Goal: Task Accomplishment & Management: Manage account settings

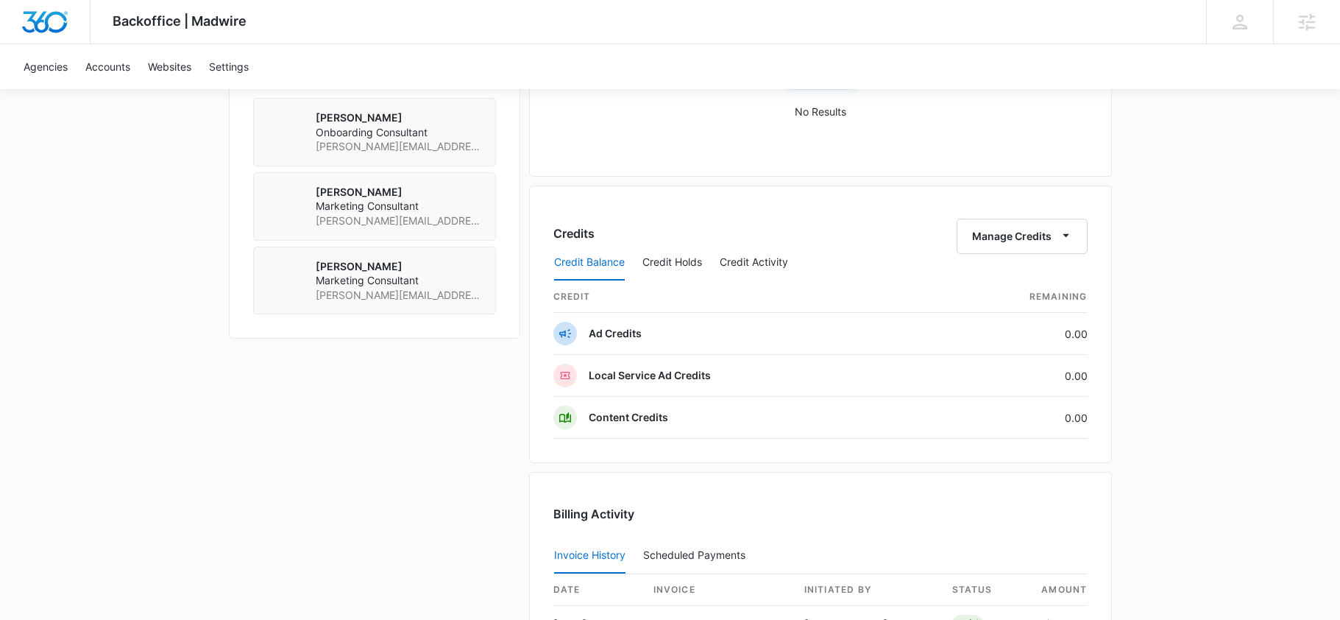
scroll to position [1380, 0]
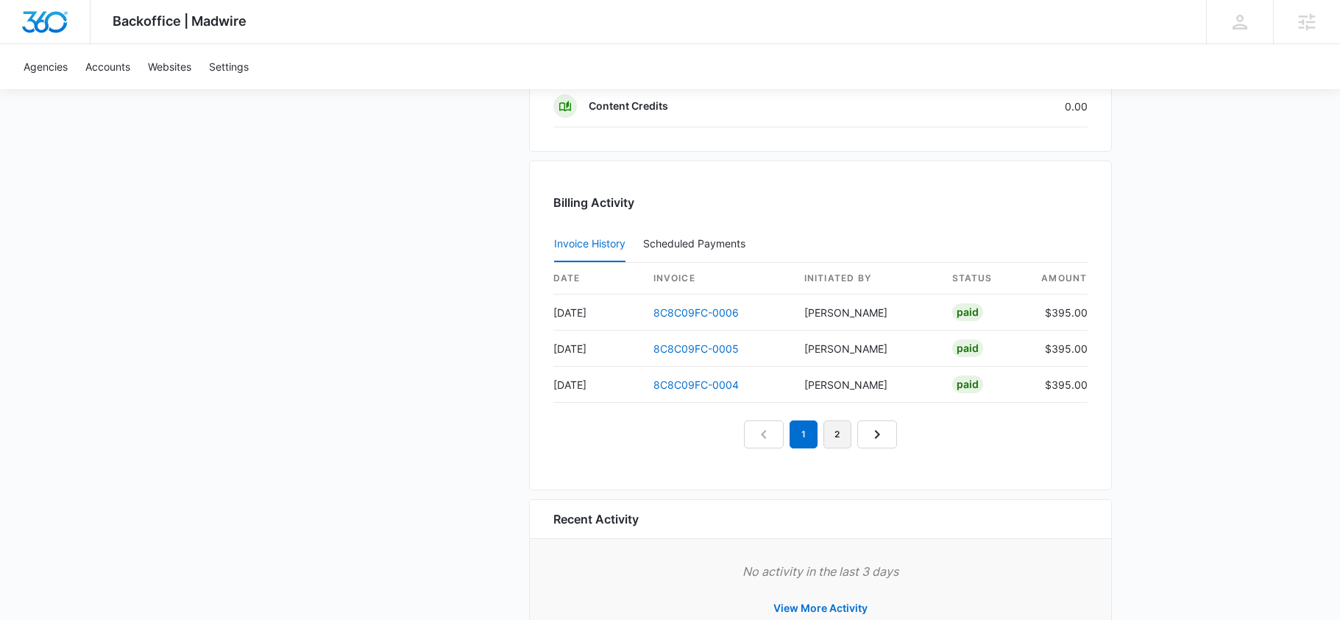
click at [831, 441] on link "2" at bounding box center [837, 434] width 28 height 28
click at [802, 434] on link "1" at bounding box center [804, 434] width 28 height 28
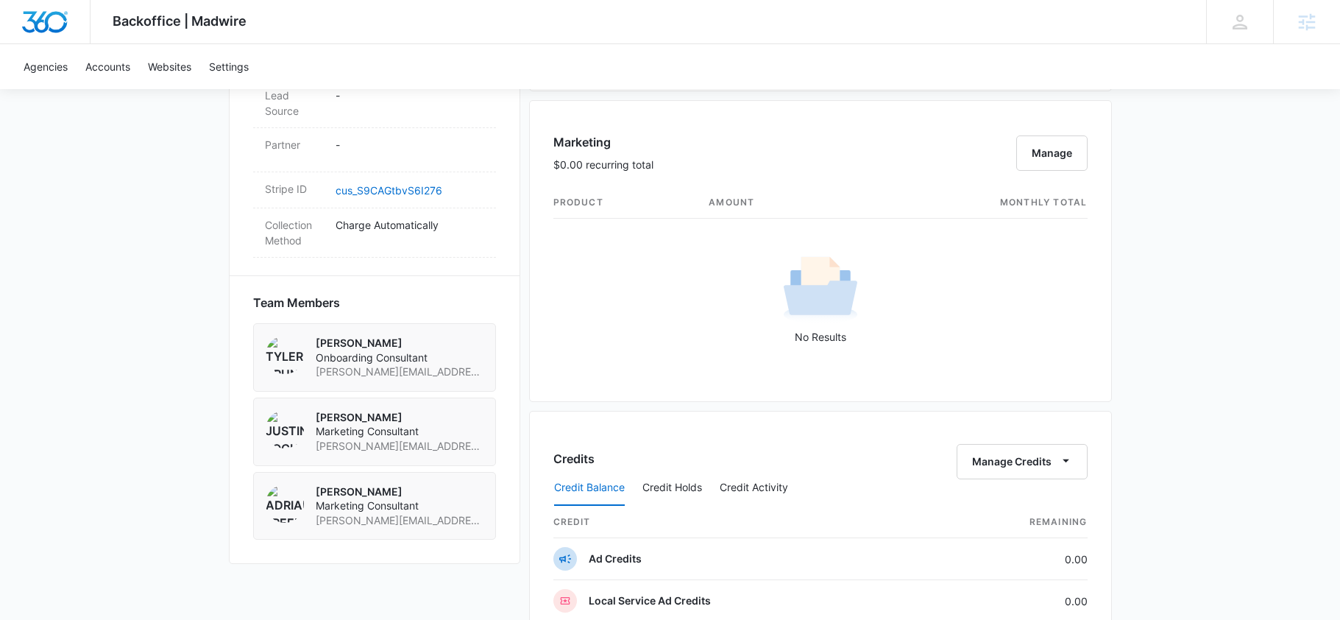
scroll to position [1431, 0]
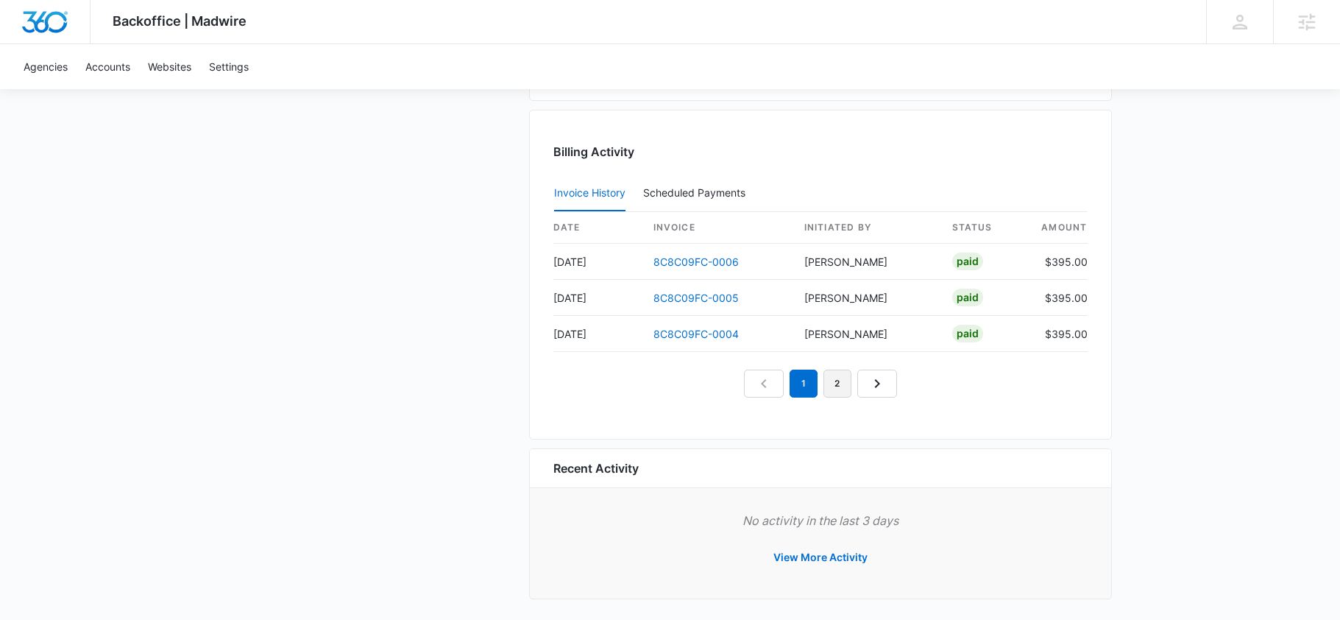
click at [848, 391] on link "2" at bounding box center [837, 383] width 28 height 28
click at [879, 394] on nav "1 2" at bounding box center [820, 383] width 153 height 28
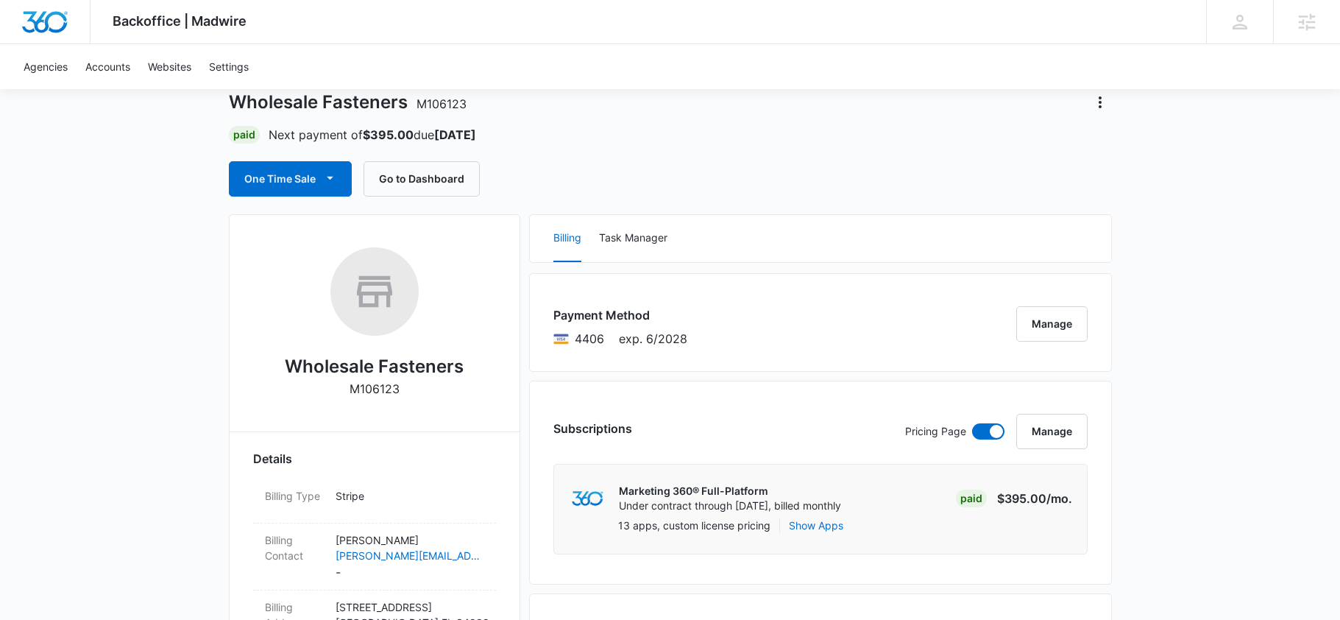
scroll to position [0, 0]
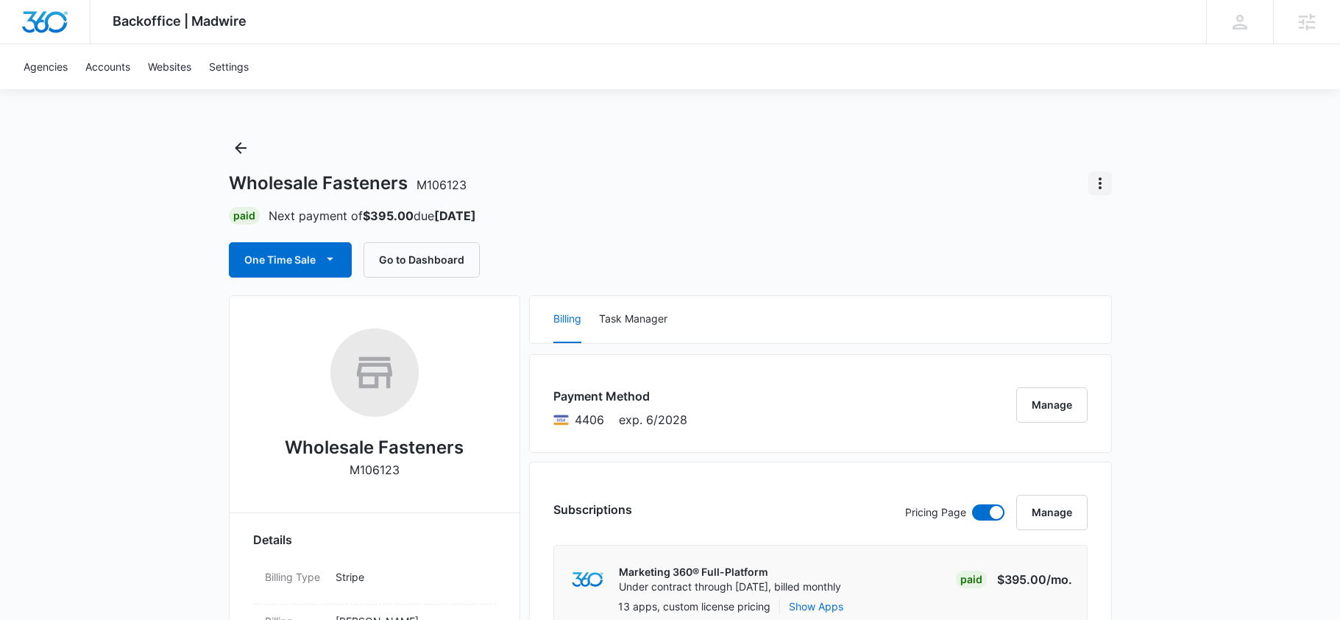
click at [1105, 180] on icon "Actions" at bounding box center [1100, 183] width 18 height 18
click at [1137, 274] on button "Close Account" at bounding box center [1151, 269] width 125 height 22
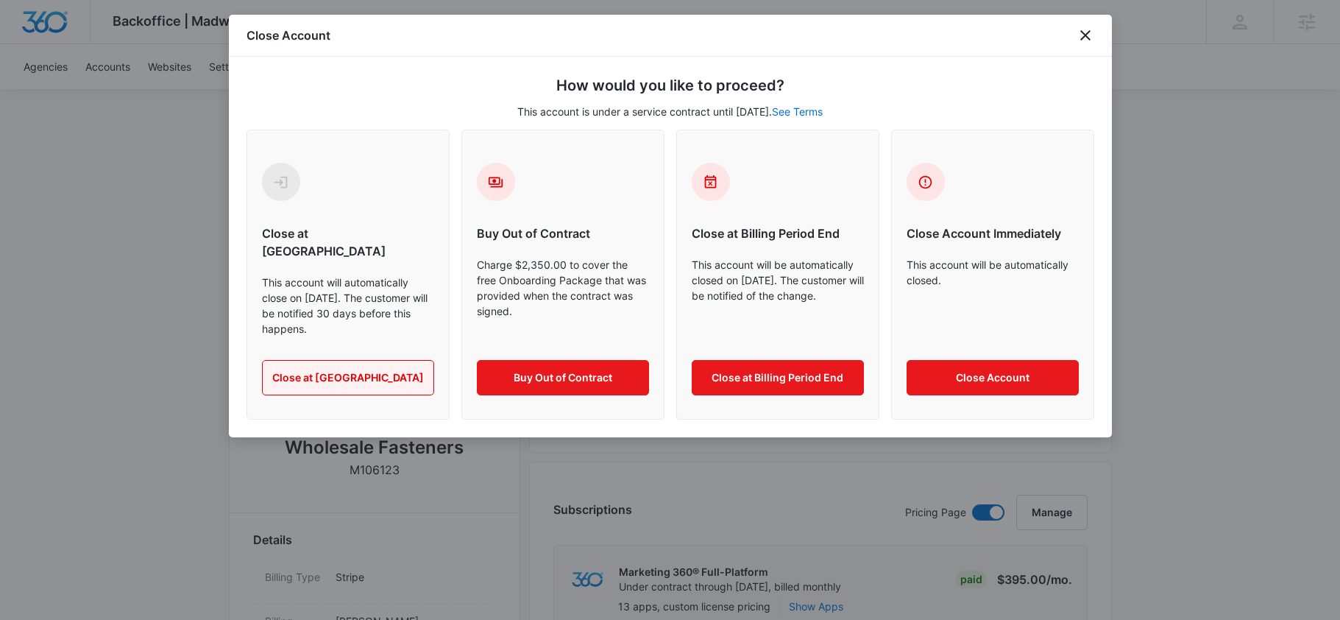
click at [341, 363] on button "Close at [GEOGRAPHIC_DATA]" at bounding box center [348, 377] width 172 height 35
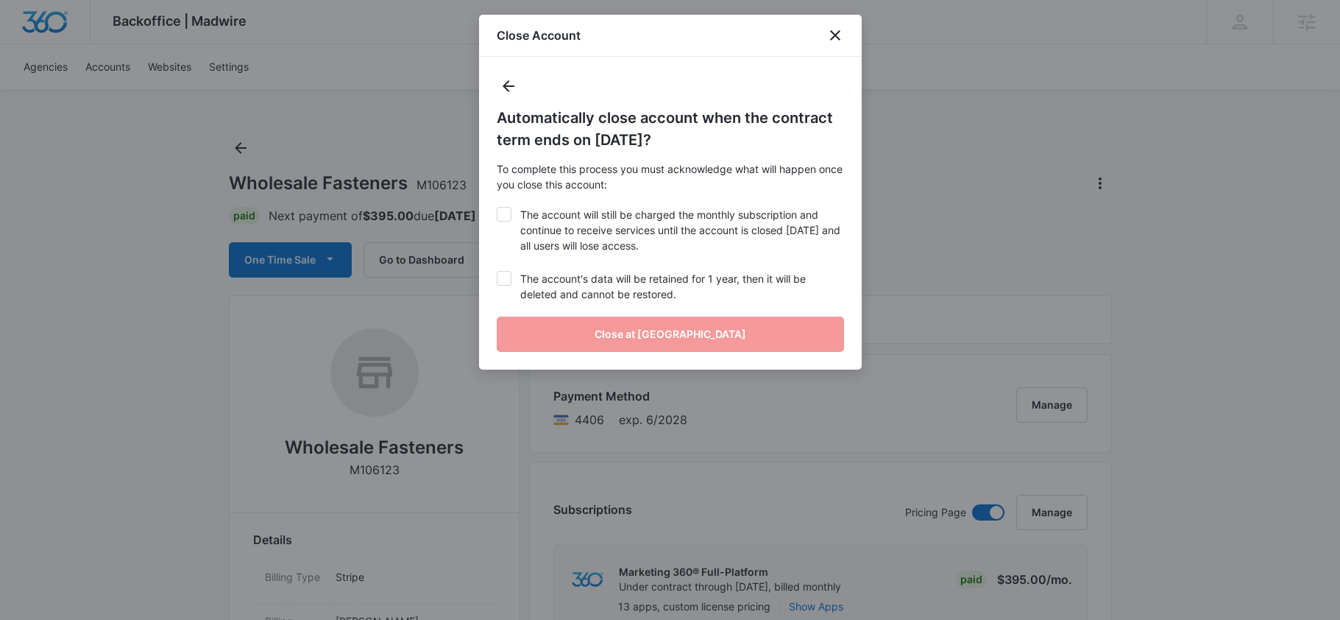
click at [511, 229] on label "The account will still be charged the monthly subscription and continue to rece…" at bounding box center [670, 230] width 347 height 46
click at [497, 207] on input "The account will still be charged the monthly subscription and continue to rece…" at bounding box center [497, 207] width 0 height 1
checkbox input "true"
click at [510, 280] on icon at bounding box center [503, 278] width 13 height 13
click at [497, 272] on input "The account's data will be retained for 1 year, then it will be deleted and can…" at bounding box center [497, 271] width 1 height 1
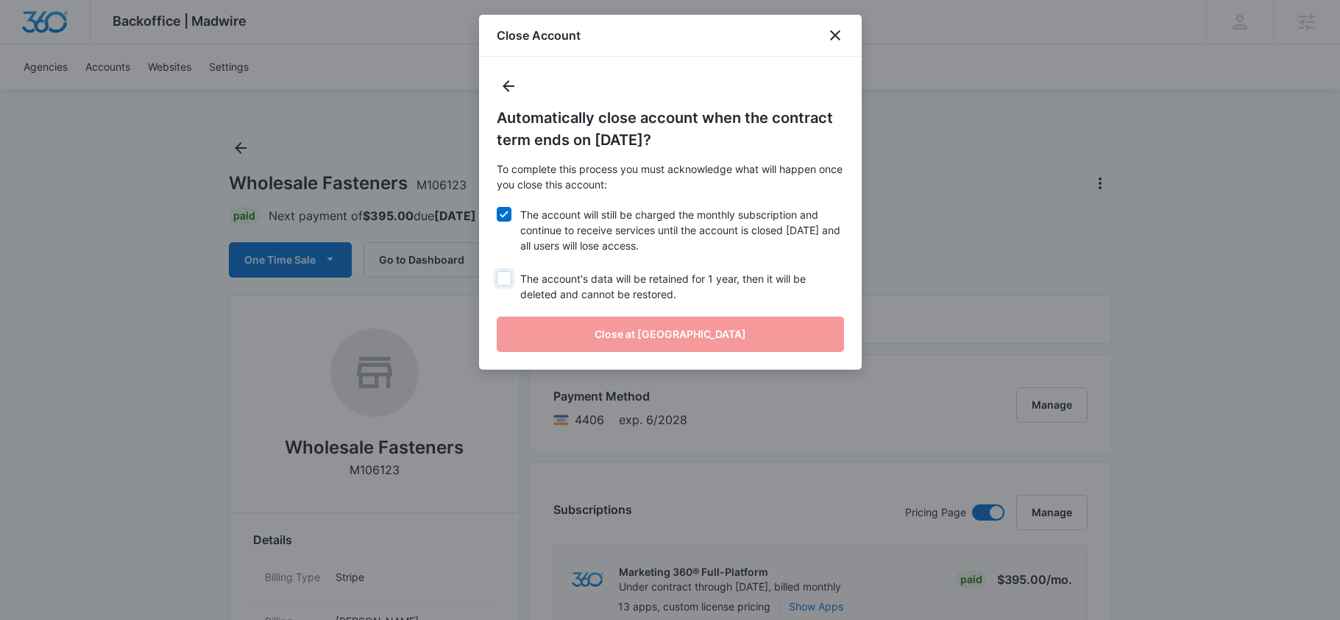
checkbox input "true"
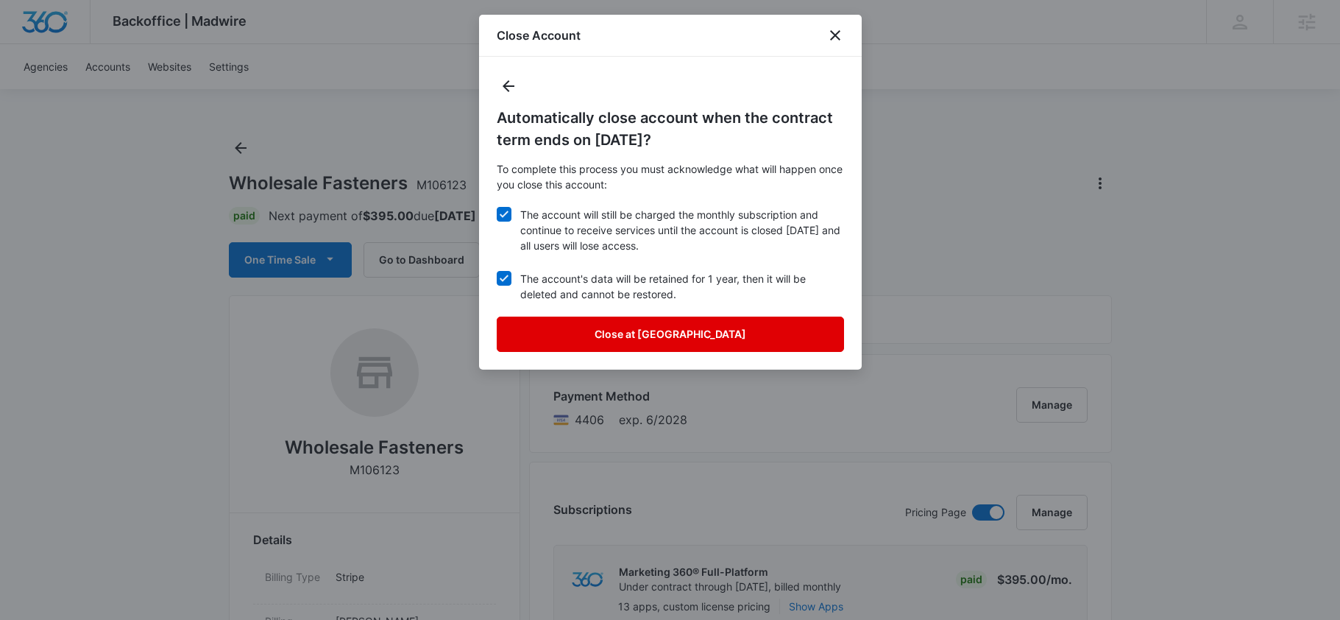
click at [567, 332] on button "Close at [GEOGRAPHIC_DATA]" at bounding box center [670, 333] width 347 height 35
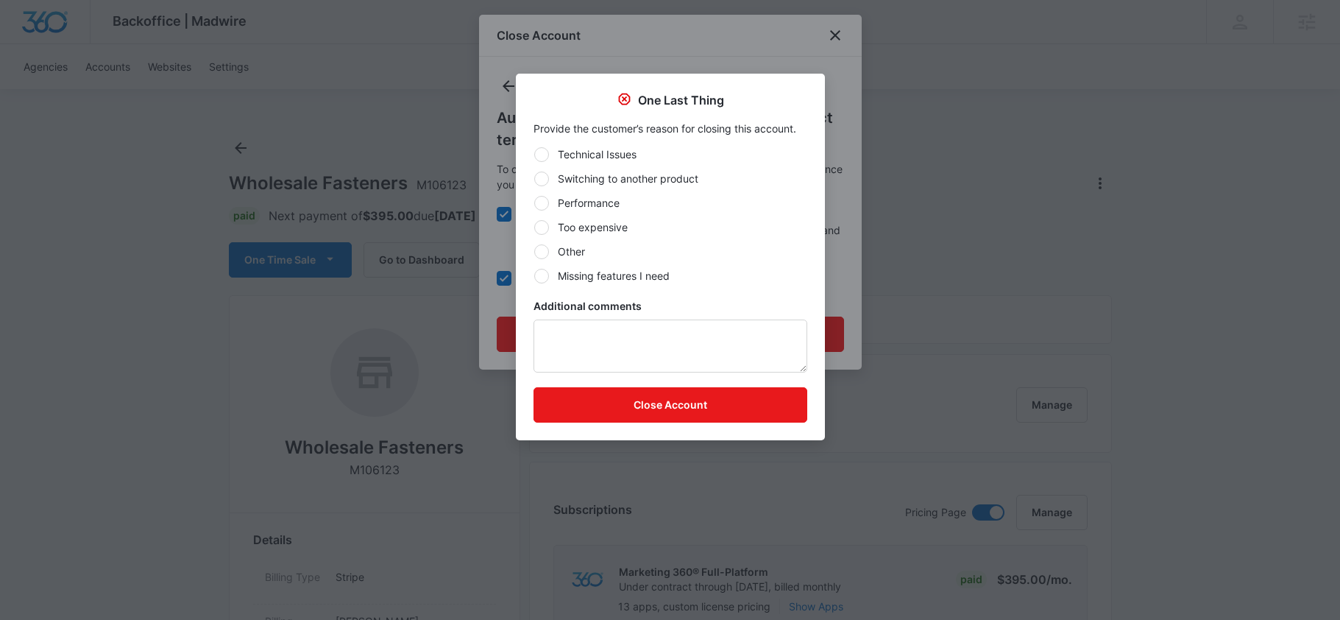
click at [547, 253] on div at bounding box center [541, 251] width 15 height 15
click at [534, 252] on input "Other" at bounding box center [533, 251] width 1 height 1
radio input "true"
click at [597, 338] on textarea "Additional comments" at bounding box center [670, 345] width 274 height 53
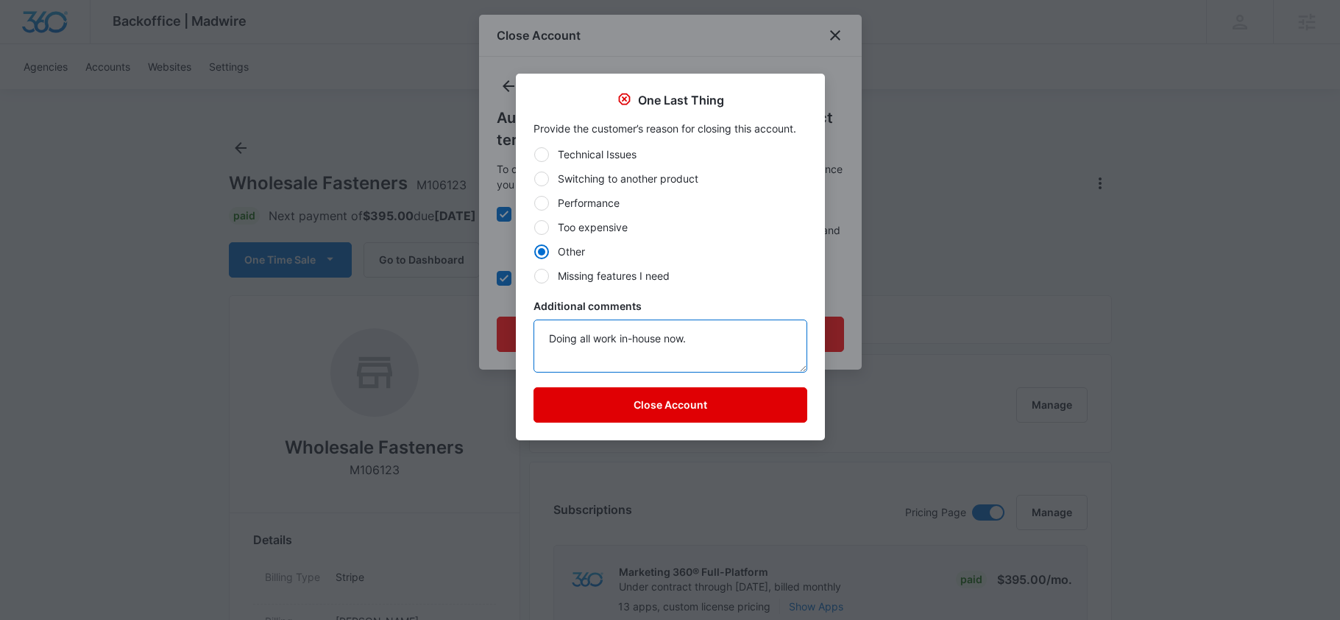
type textarea "Doing all work in-house now."
click at [610, 400] on button "Close Account" at bounding box center [670, 404] width 274 height 35
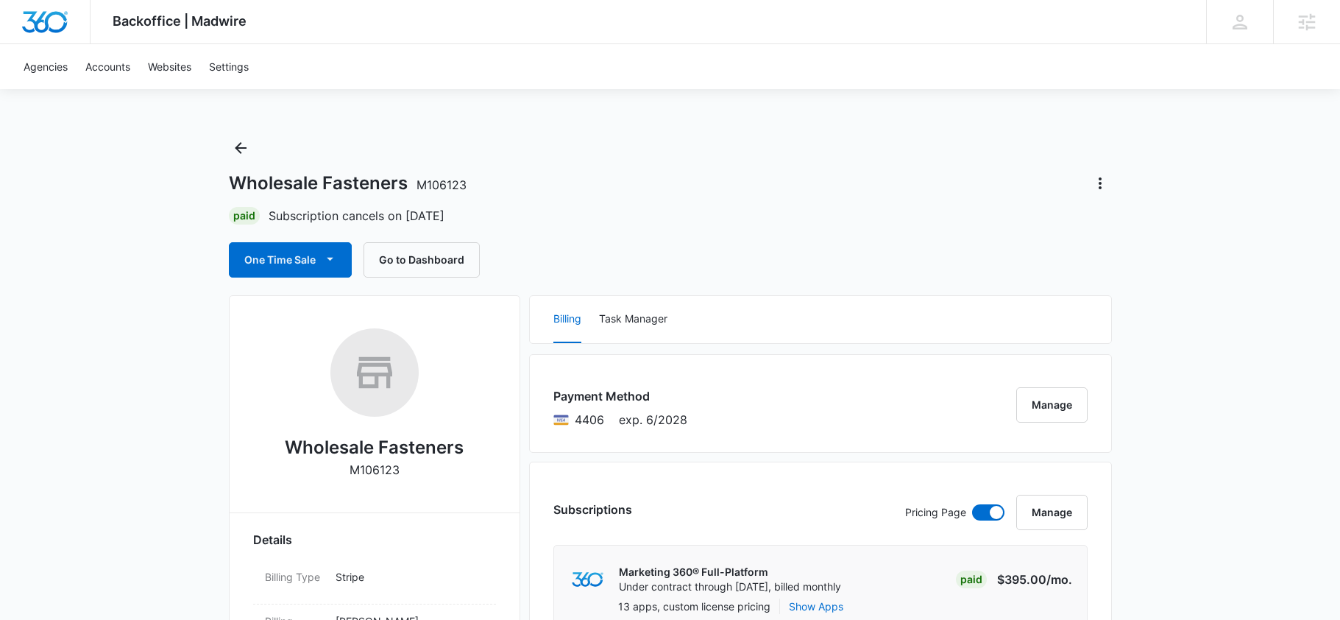
click at [633, 242] on div "One Time Sale Go to Dashboard" at bounding box center [670, 259] width 883 height 35
